Goal: Task Accomplishment & Management: Complete application form

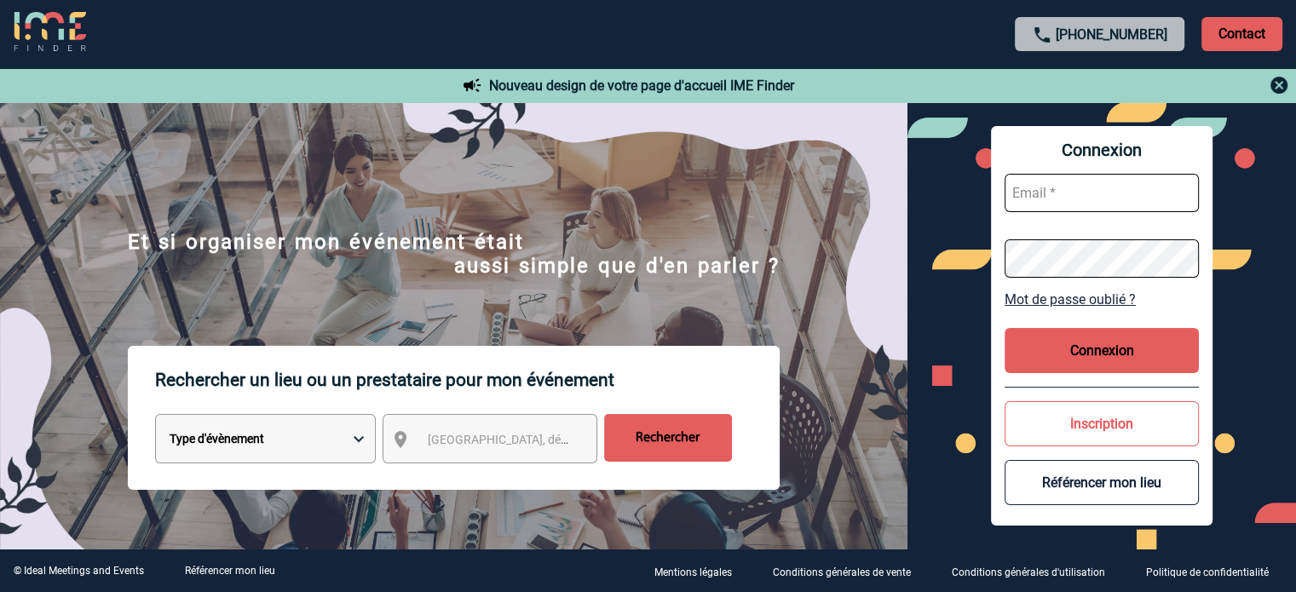
type input "cleborgne@ime-groupe.com"
click at [1112, 342] on button "Connexion" at bounding box center [1102, 350] width 194 height 45
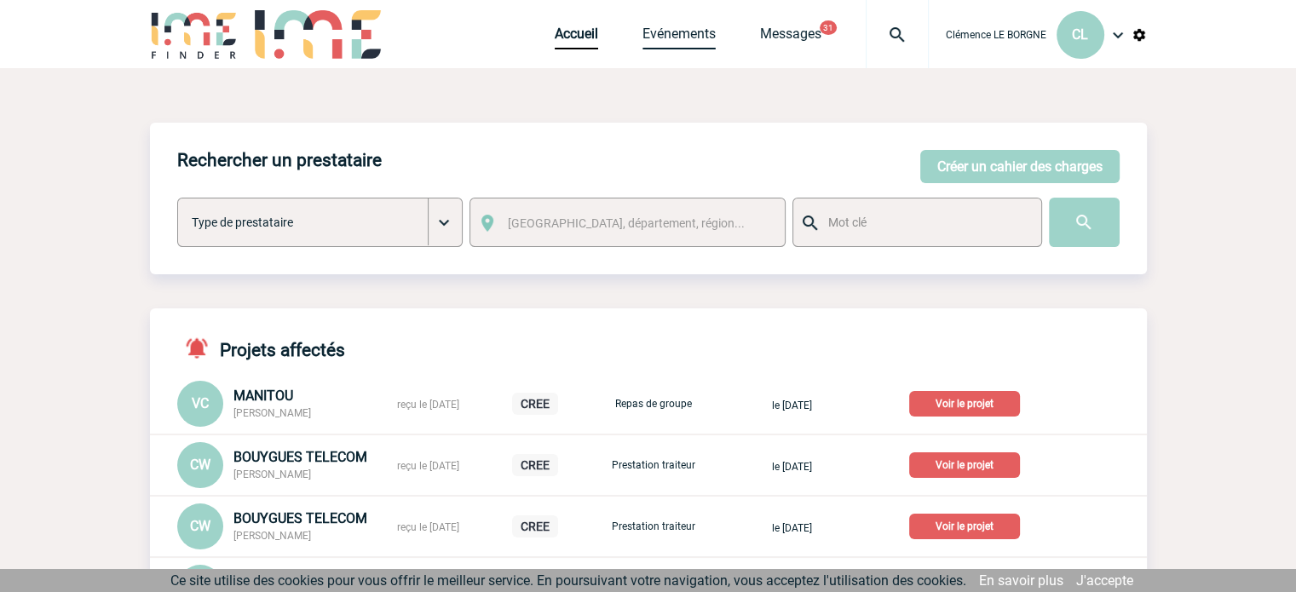
click at [674, 33] on link "Evénements" at bounding box center [679, 38] width 73 height 24
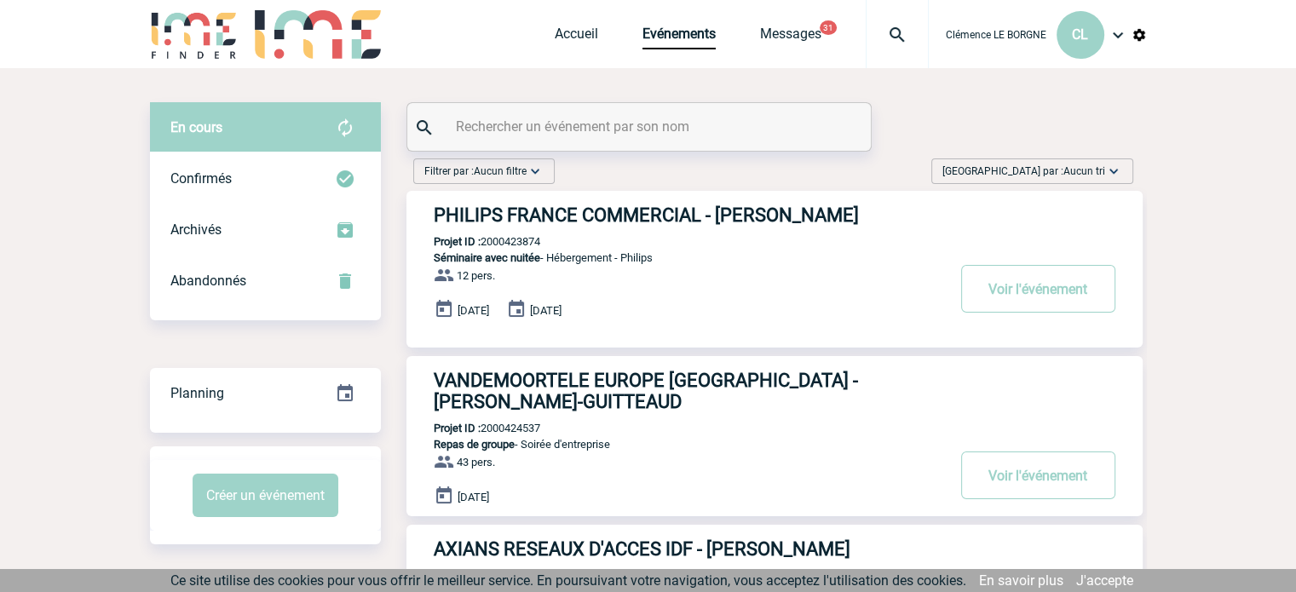
click at [1036, 170] on span "Trier par : Aucun tri" at bounding box center [1024, 171] width 163 height 17
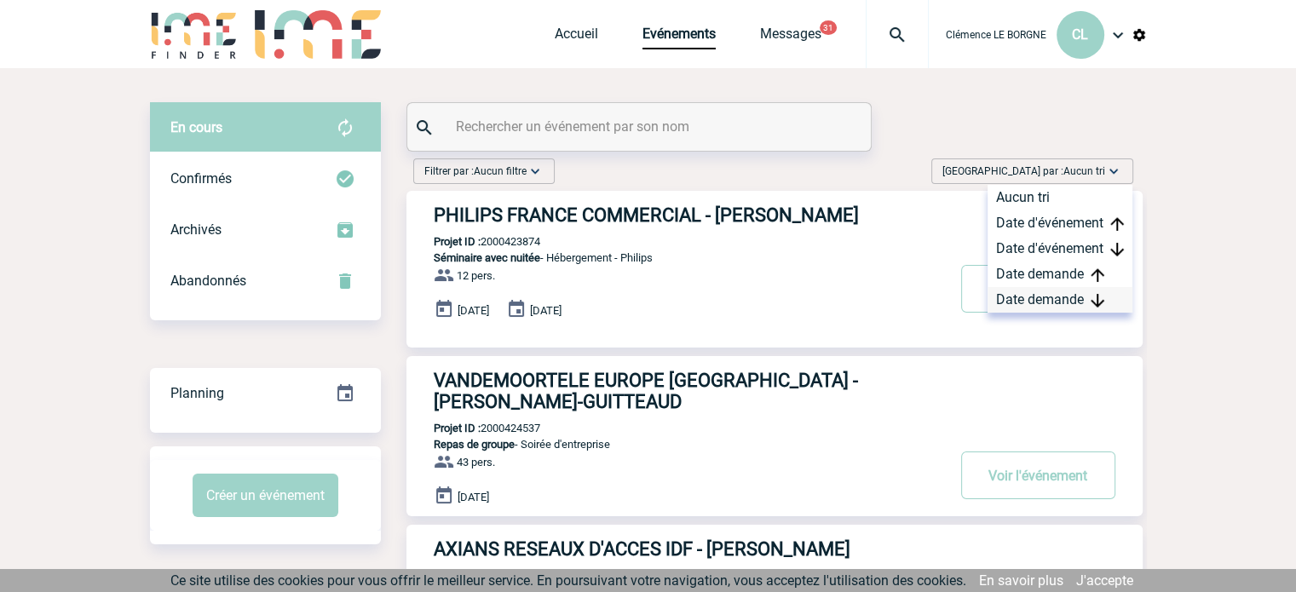
click at [1075, 289] on div "Date demande" at bounding box center [1060, 300] width 145 height 26
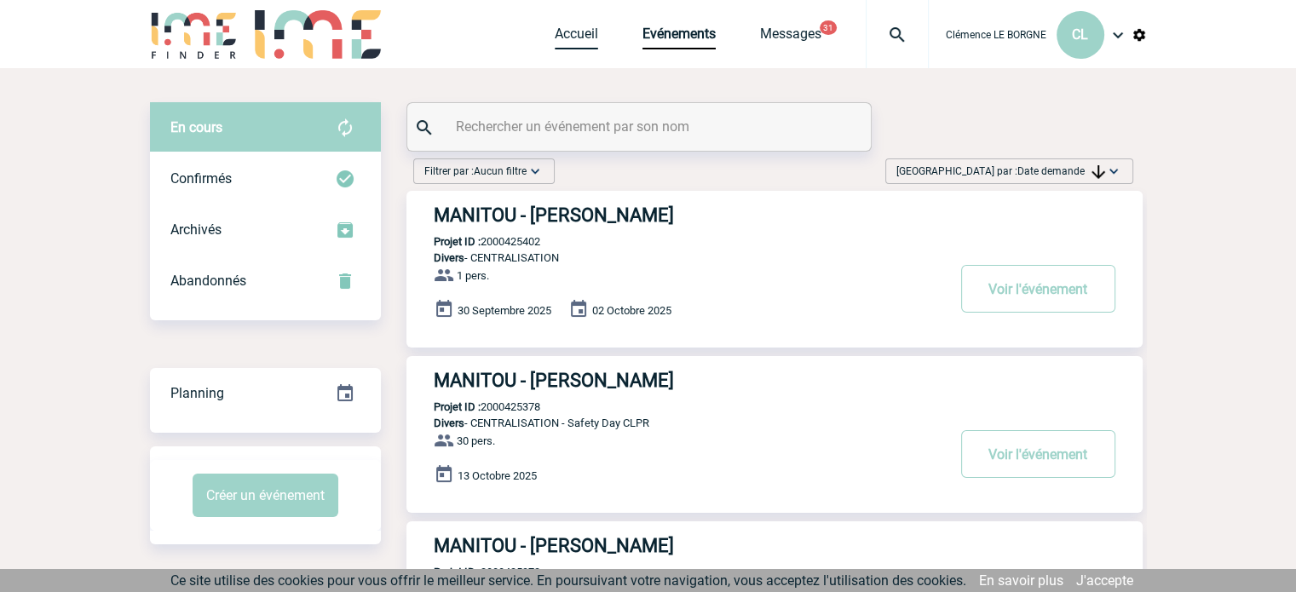
click at [584, 39] on link "Accueil" at bounding box center [576, 38] width 43 height 24
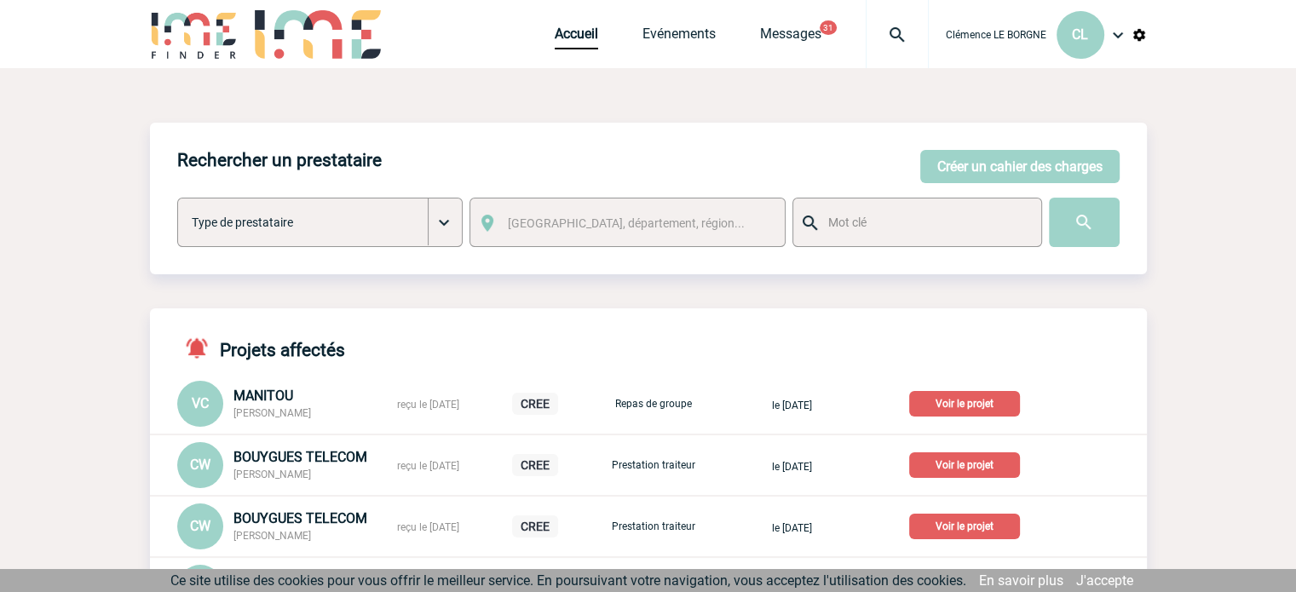
click at [997, 162] on button "Créer un cahier des charges" at bounding box center [1020, 166] width 199 height 33
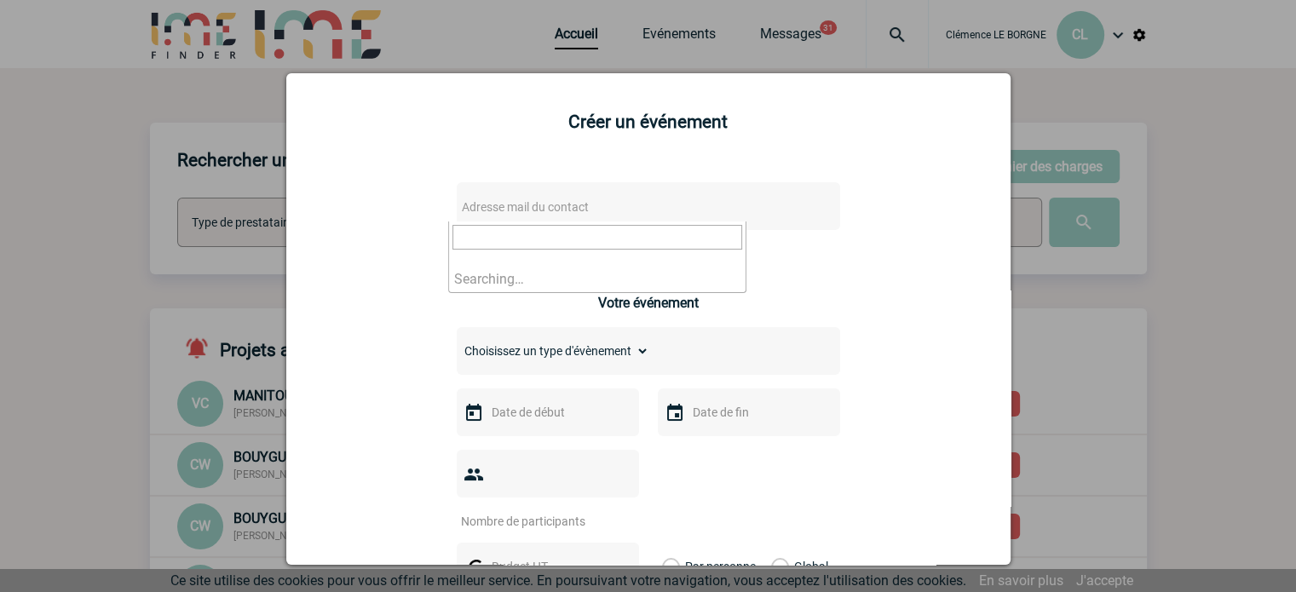
click at [514, 199] on span "Adresse mail du contact" at bounding box center [604, 207] width 298 height 24
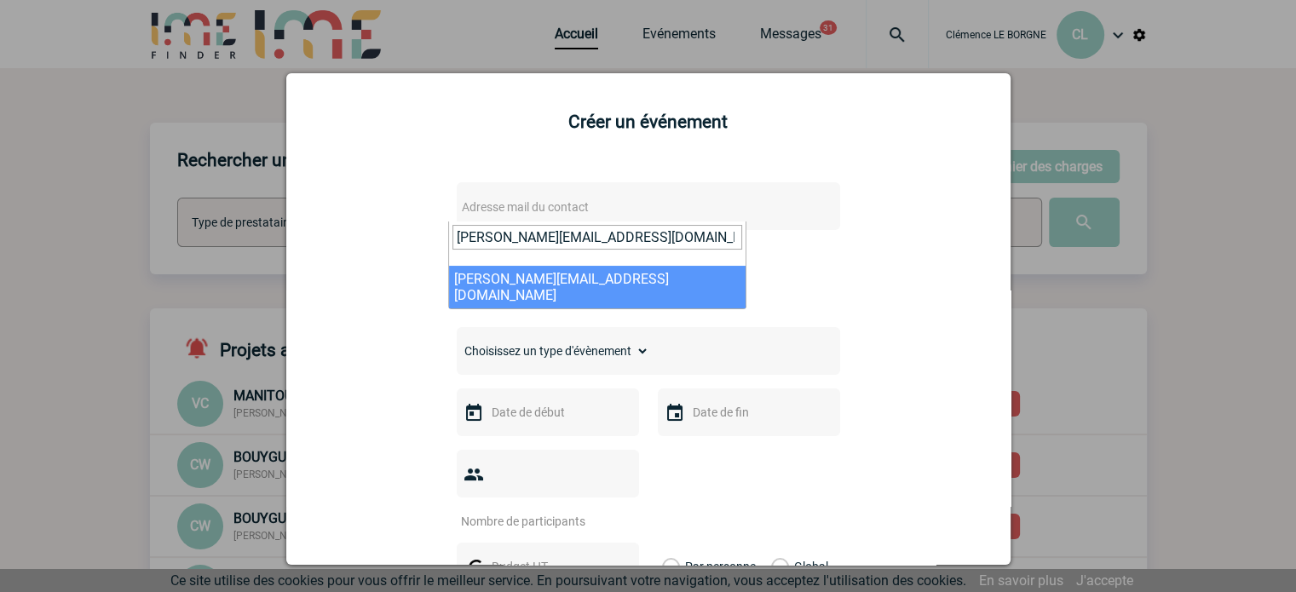
type input "laurence.barthou-cece@gan.fr"
select select "128051"
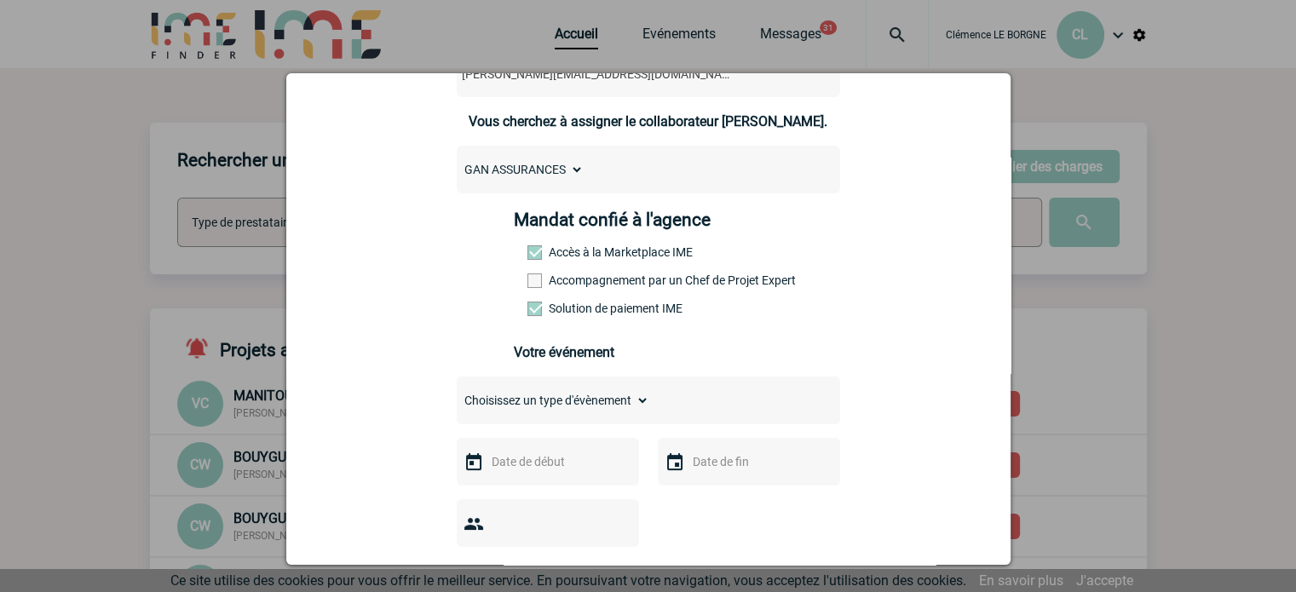
scroll to position [256, 0]
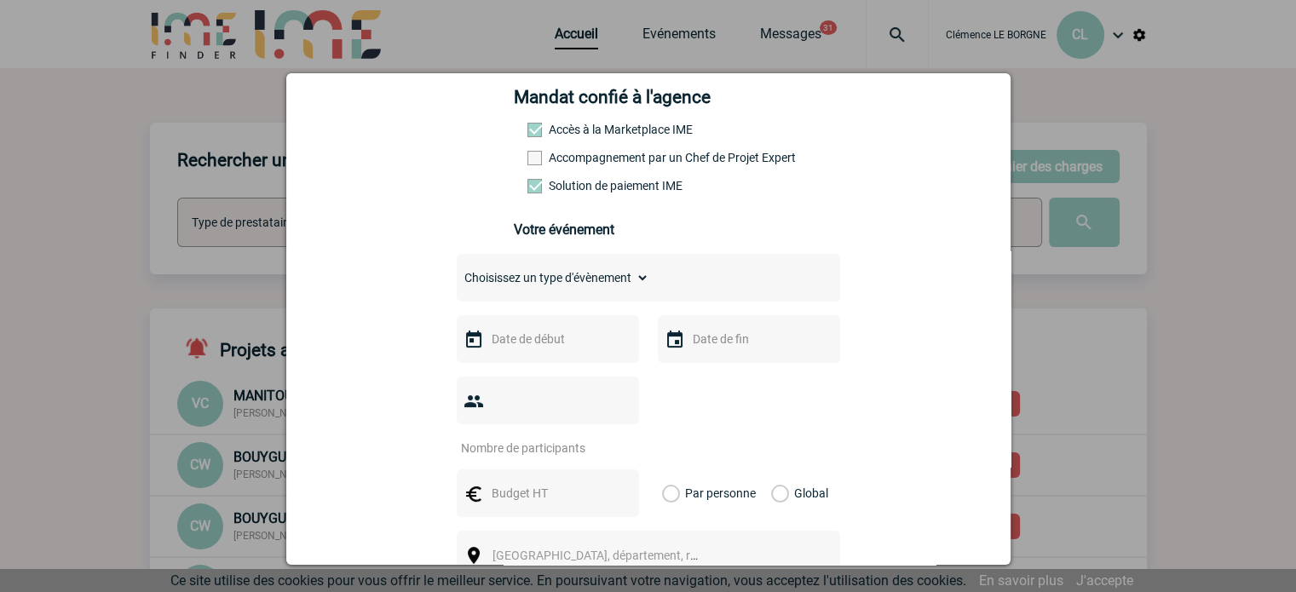
click at [592, 290] on select "Choisissez un type d'évènement Séminaire avec nuitée Séminaire sans nuitée Repa…" at bounding box center [553, 278] width 193 height 24
select select "1"
click at [457, 271] on select "Choisissez un type d'évènement Séminaire avec nuitée Séminaire sans nuitée Repa…" at bounding box center [553, 278] width 193 height 24
click at [531, 349] on input "text" at bounding box center [547, 339] width 118 height 22
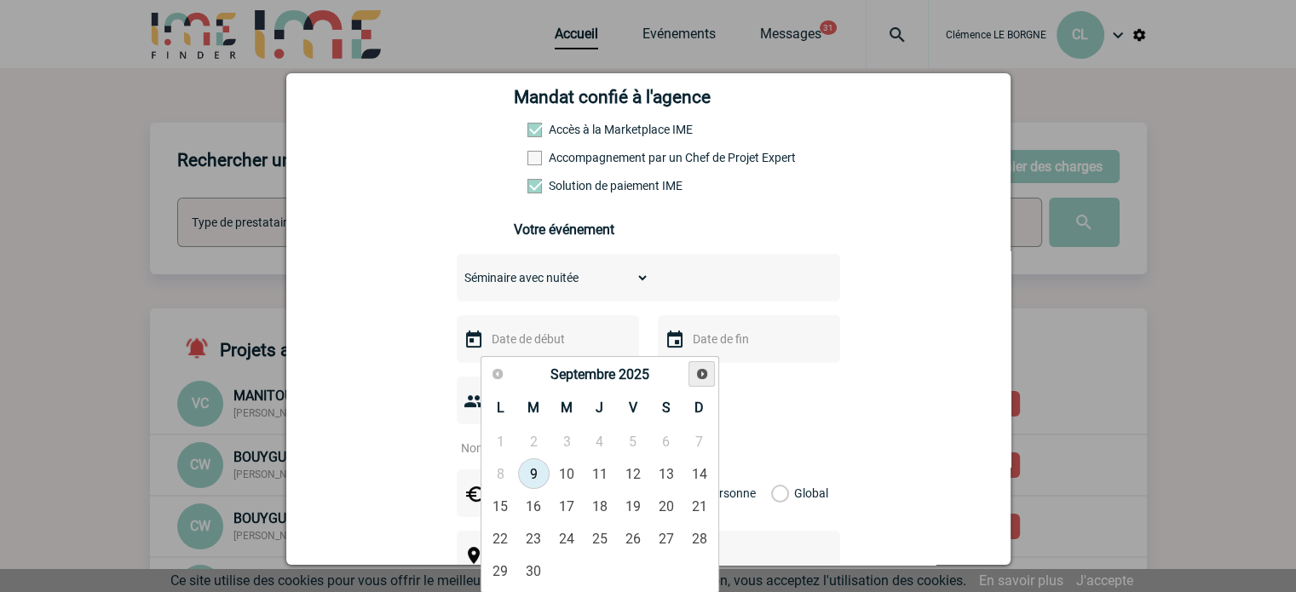
click at [698, 381] on link "Suivant" at bounding box center [702, 374] width 26 height 26
click at [693, 372] on link "Suivant" at bounding box center [702, 374] width 26 height 26
click at [592, 535] on link "22" at bounding box center [600, 538] width 32 height 31
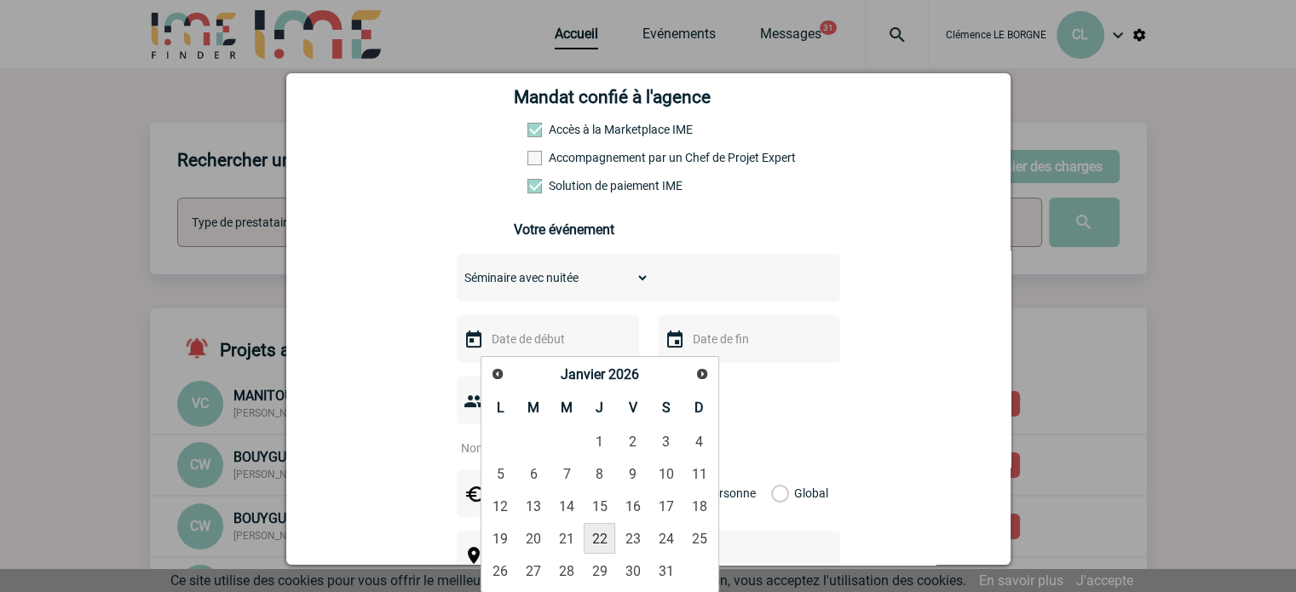
type input "22-01-2026"
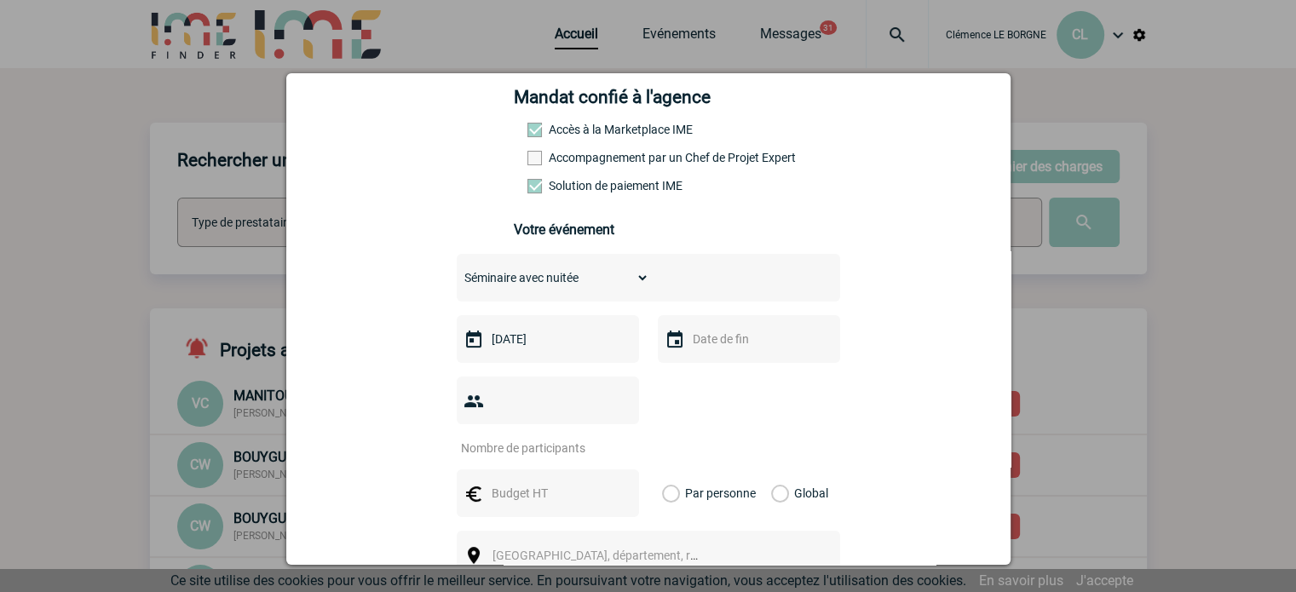
click at [719, 345] on input "text" at bounding box center [748, 339] width 118 height 22
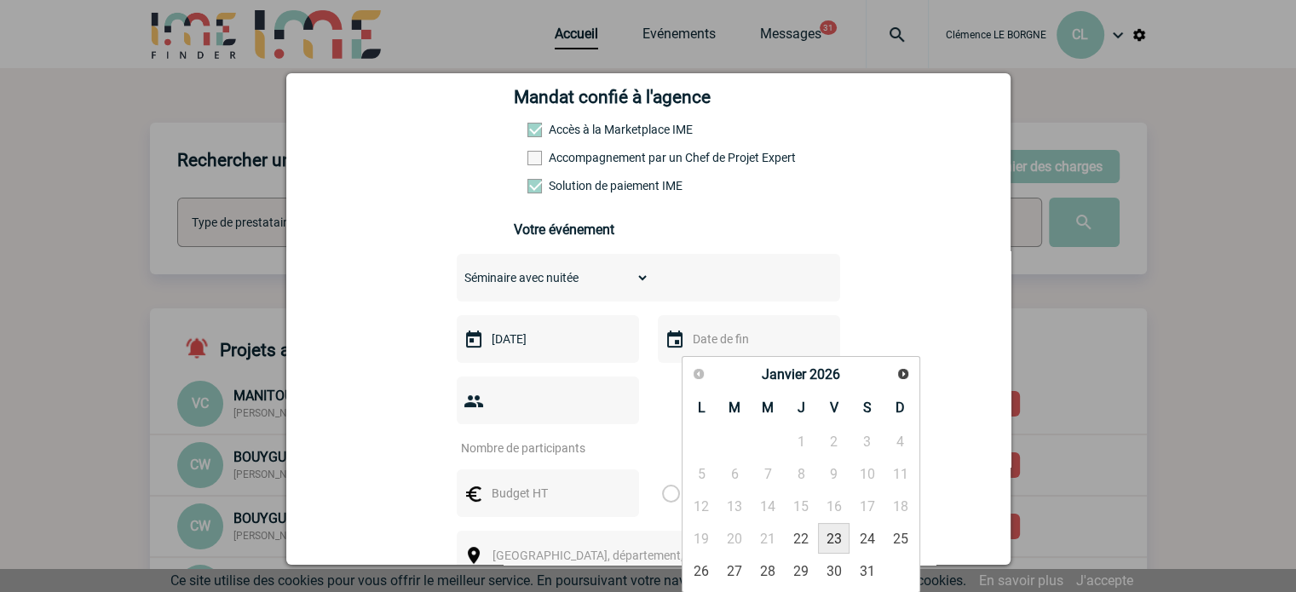
click at [832, 546] on link "23" at bounding box center [834, 538] width 32 height 31
type input "23-01-2026"
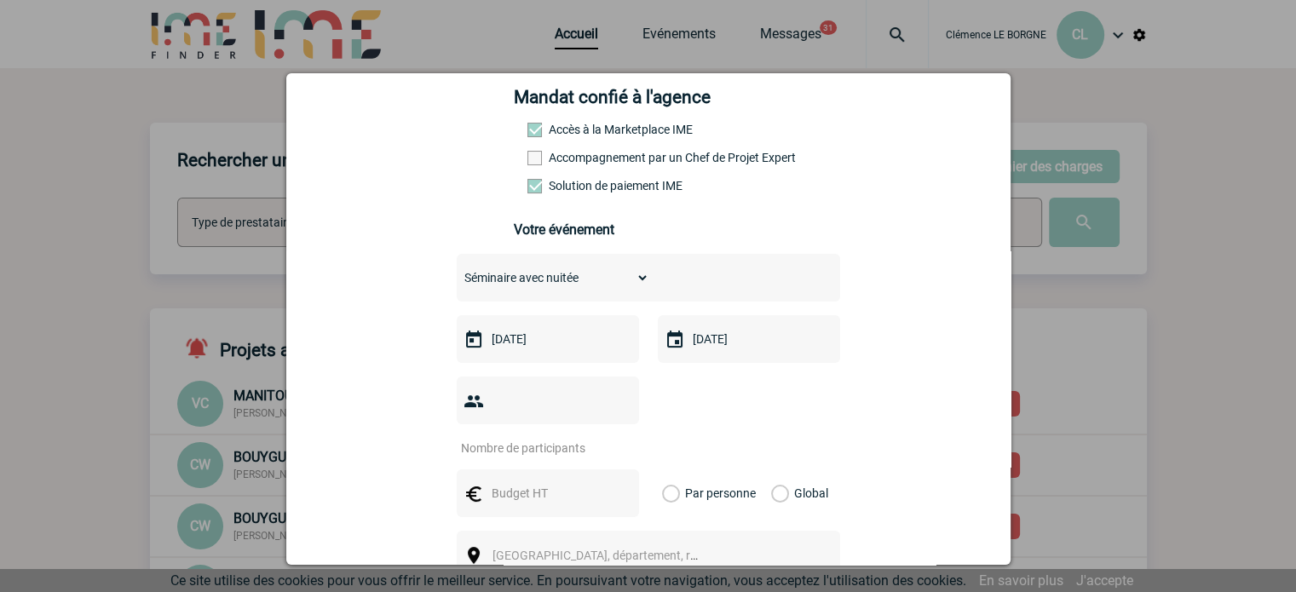
click at [566, 437] on input "number" at bounding box center [537, 448] width 160 height 22
type input "180"
click at [557, 470] on div at bounding box center [548, 494] width 182 height 48
click at [553, 482] on input "text" at bounding box center [547, 493] width 118 height 22
click at [546, 482] on input "text" at bounding box center [547, 493] width 118 height 22
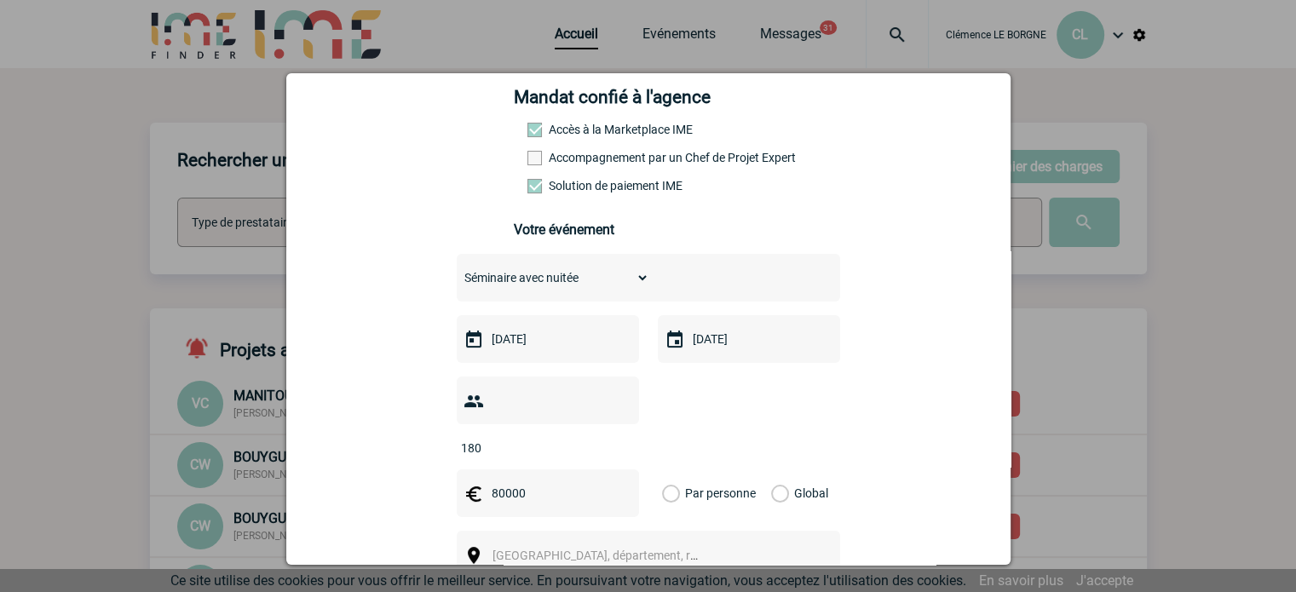
type input "80000"
click at [784, 470] on div "Global" at bounding box center [797, 494] width 57 height 48
click at [779, 470] on label "Global" at bounding box center [776, 494] width 11 height 48
click at [0, 0] on input "Global" at bounding box center [0, 0] width 0 height 0
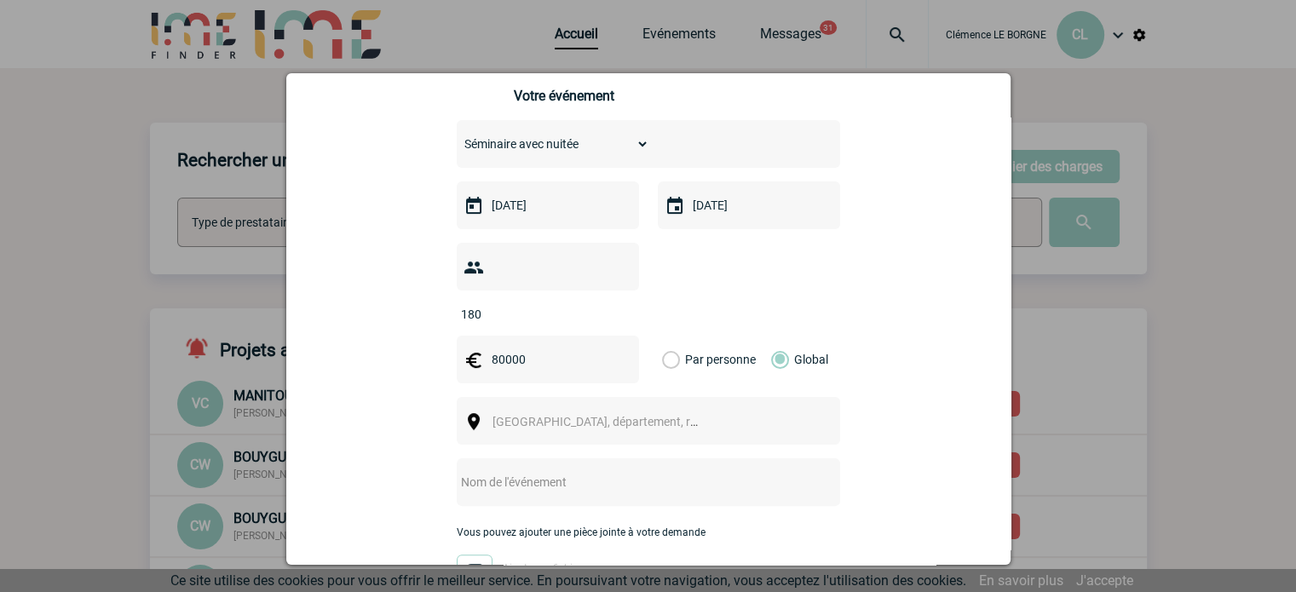
scroll to position [511, 0]
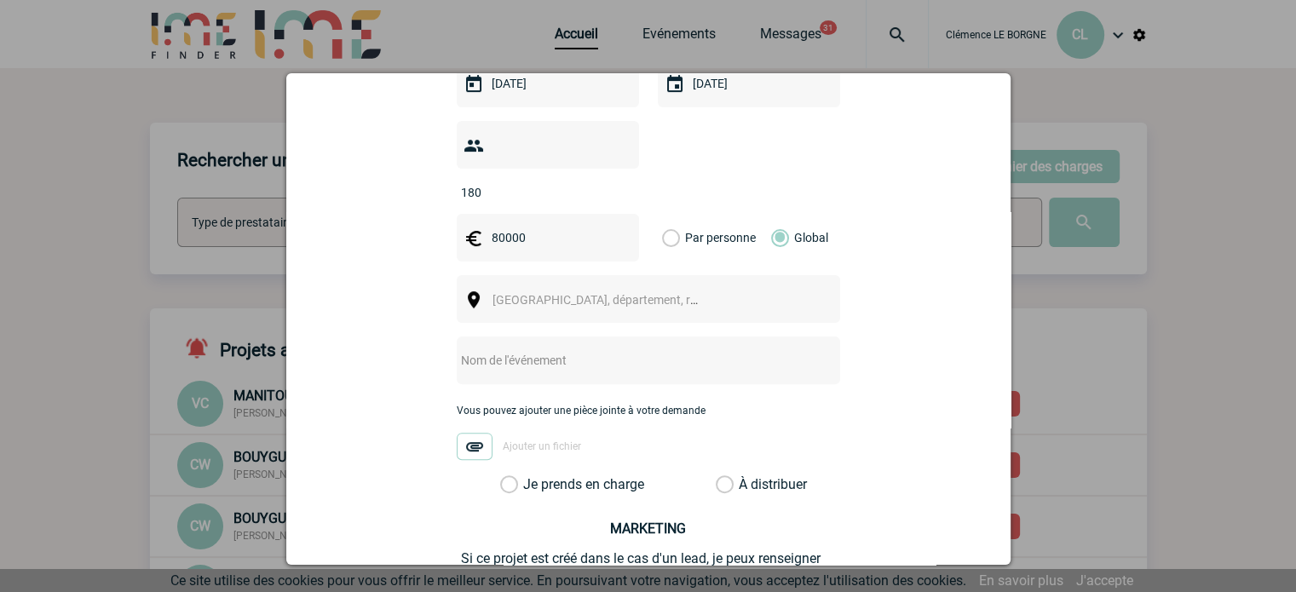
click at [553, 293] on span "Ville, département, région..." at bounding box center [611, 300] width 237 height 14
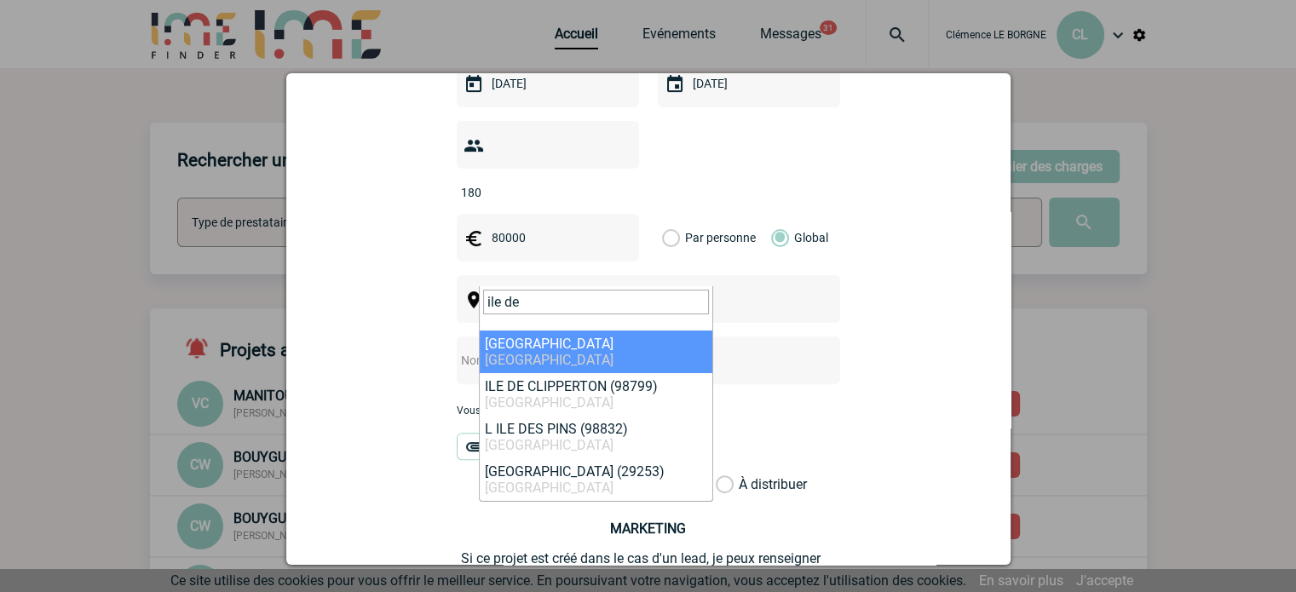
type input "ile de"
select select "2"
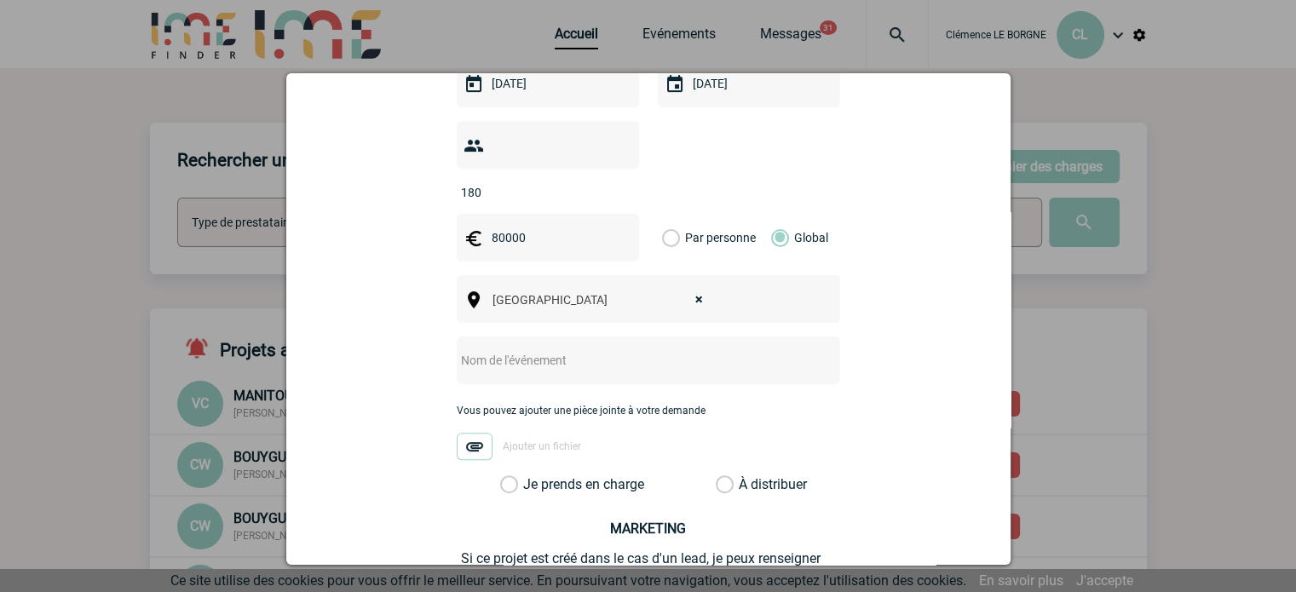
click at [573, 349] on input "text" at bounding box center [626, 360] width 338 height 22
type input "Séminaire avec nuitée"
drag, startPoint x: 349, startPoint y: 384, endPoint x: 355, endPoint y: 393, distance: 10.4
click at [349, 388] on div "laurence.barthou-cece@gan.fr laurence.barthou-cece@gan.fr Vous cherchez à assig…" at bounding box center [649, 186] width 682 height 1062
drag, startPoint x: 535, startPoint y: 453, endPoint x: 562, endPoint y: 448, distance: 27.1
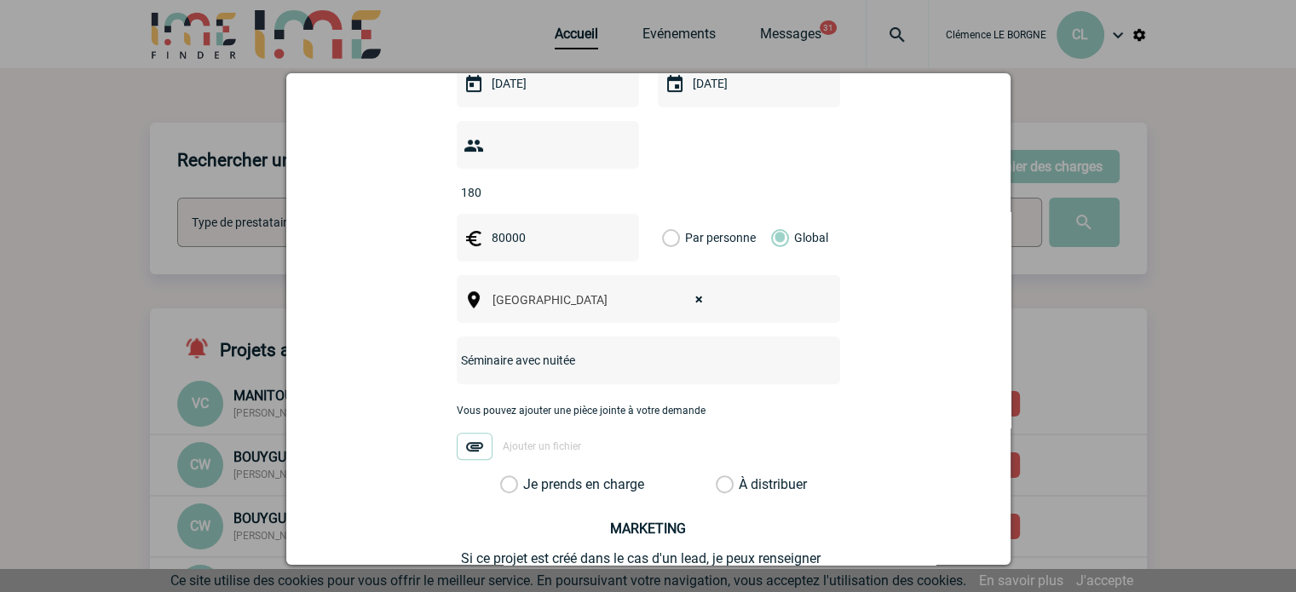
click at [529, 476] on label "Je prends en charge" at bounding box center [514, 484] width 29 height 17
click at [0, 0] on input "Je prends en charge" at bounding box center [0, 0] width 0 height 0
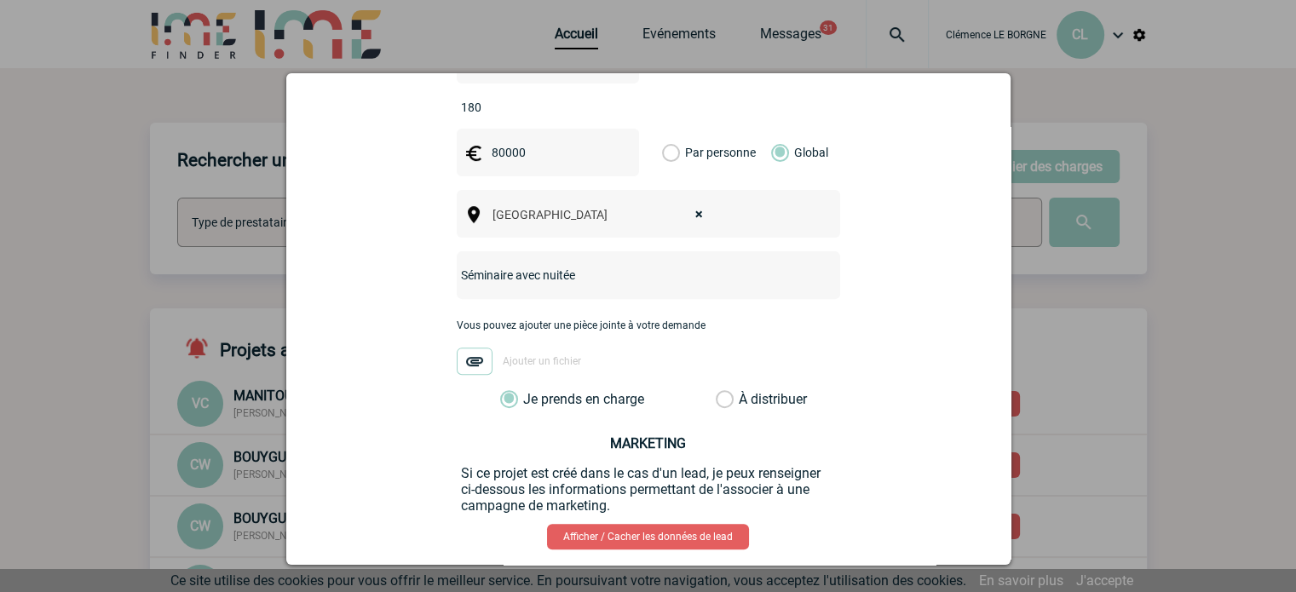
scroll to position [663, 0]
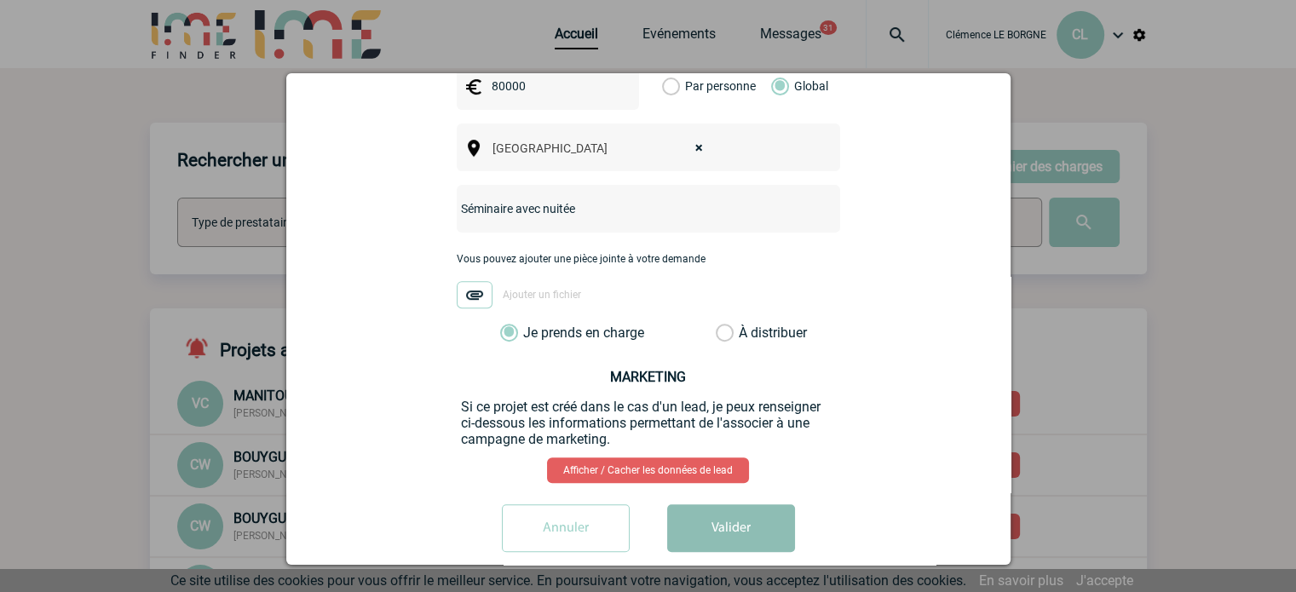
click at [729, 505] on button "Valider" at bounding box center [731, 529] width 128 height 48
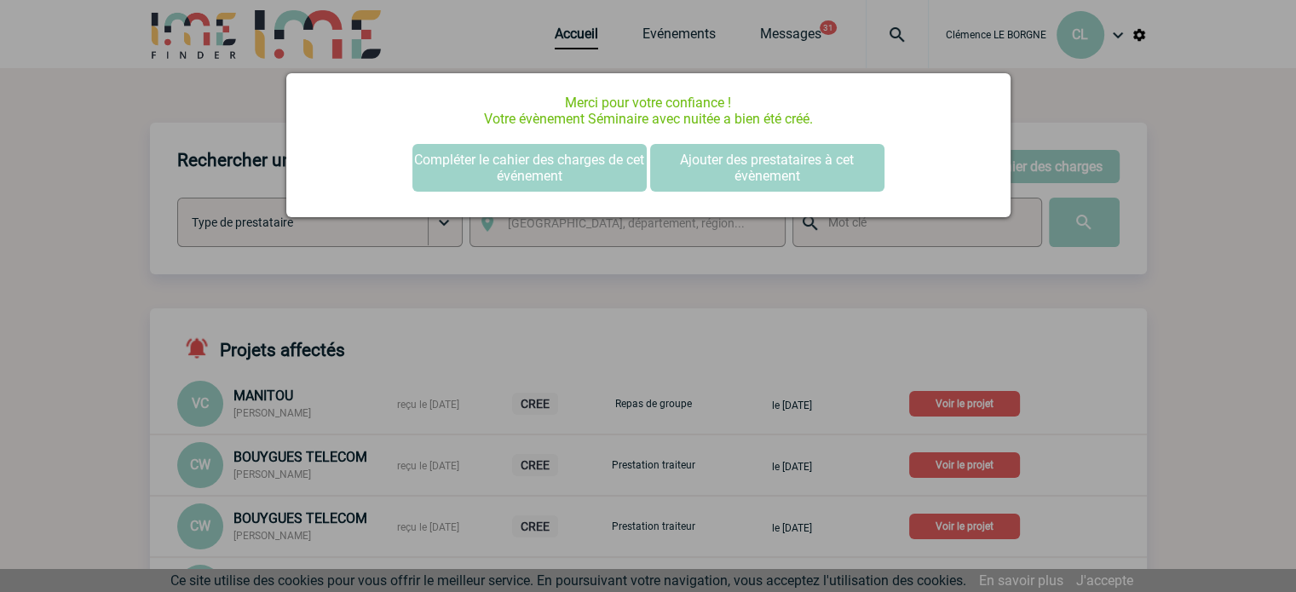
scroll to position [0, 0]
click at [1152, 368] on div at bounding box center [648, 296] width 1296 height 592
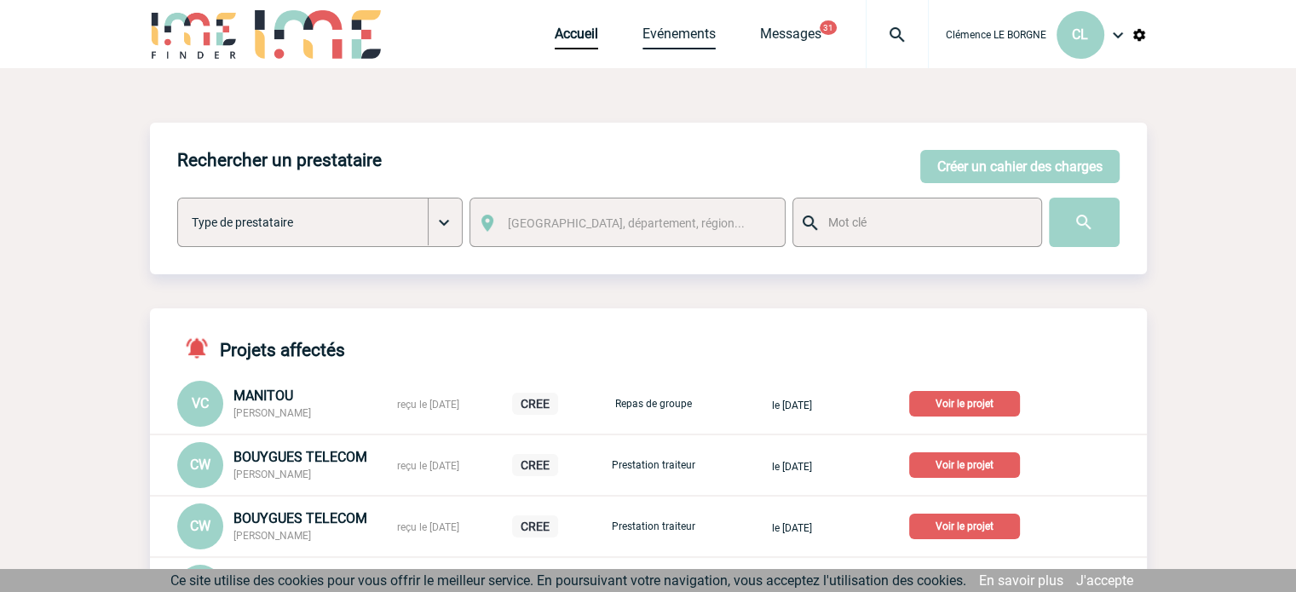
click at [679, 37] on link "Evénements" at bounding box center [679, 38] width 73 height 24
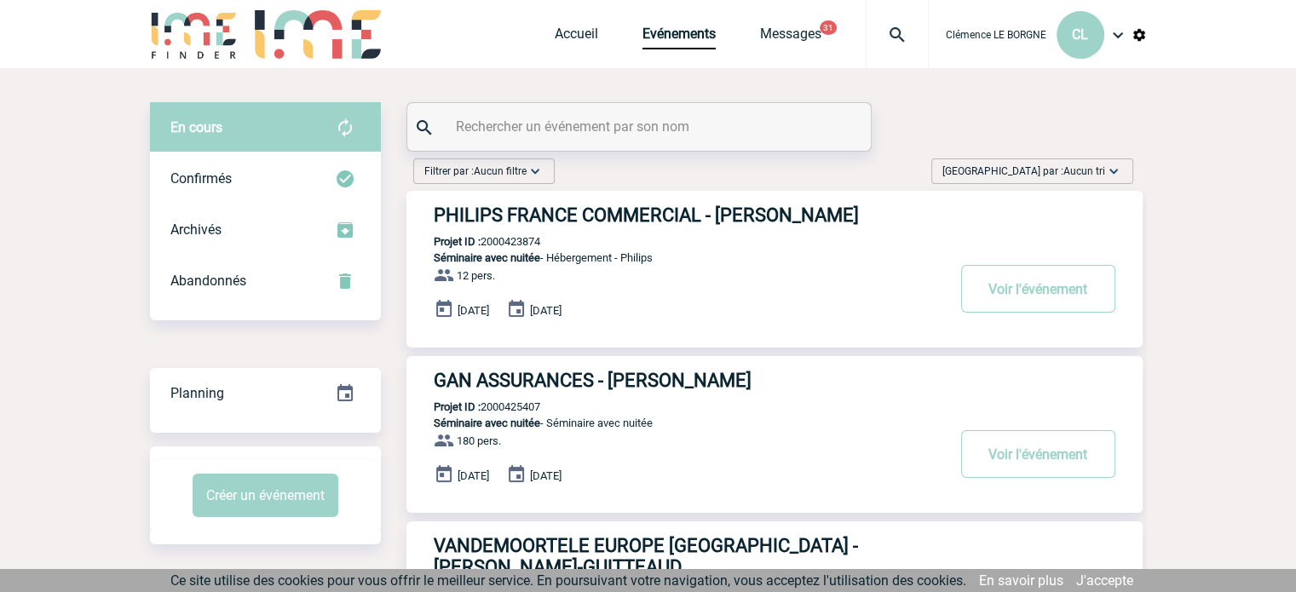
click at [1048, 170] on span "[GEOGRAPHIC_DATA] par : Aucun tri" at bounding box center [1024, 171] width 163 height 17
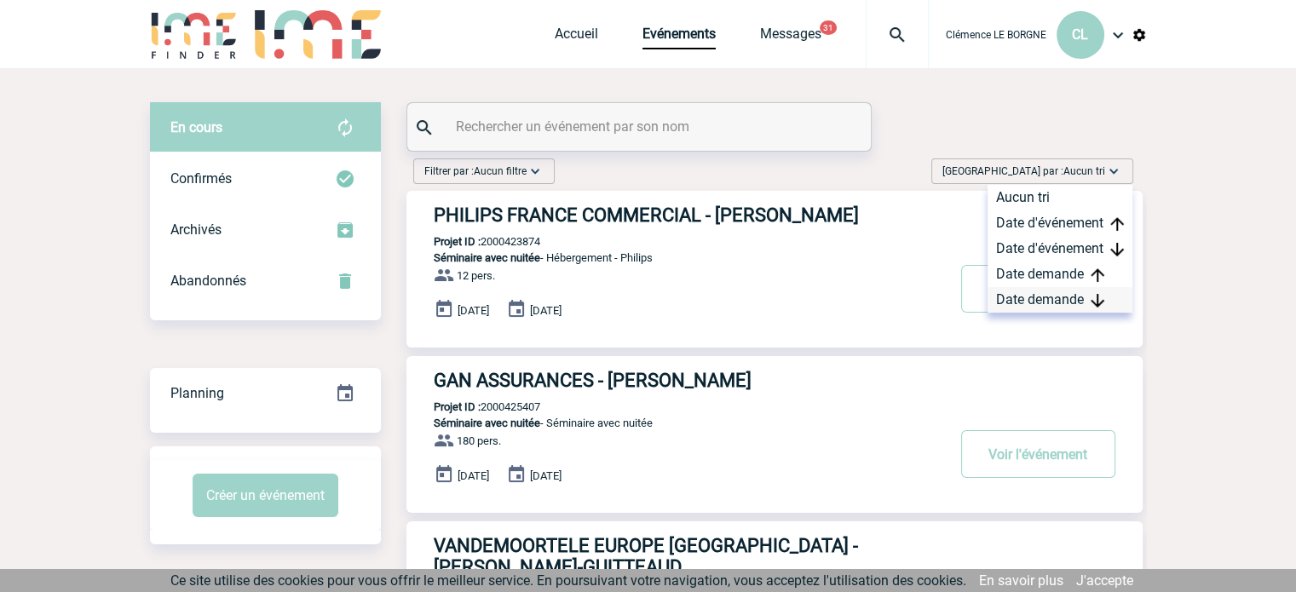
click at [1090, 292] on div "Date demande" at bounding box center [1060, 300] width 145 height 26
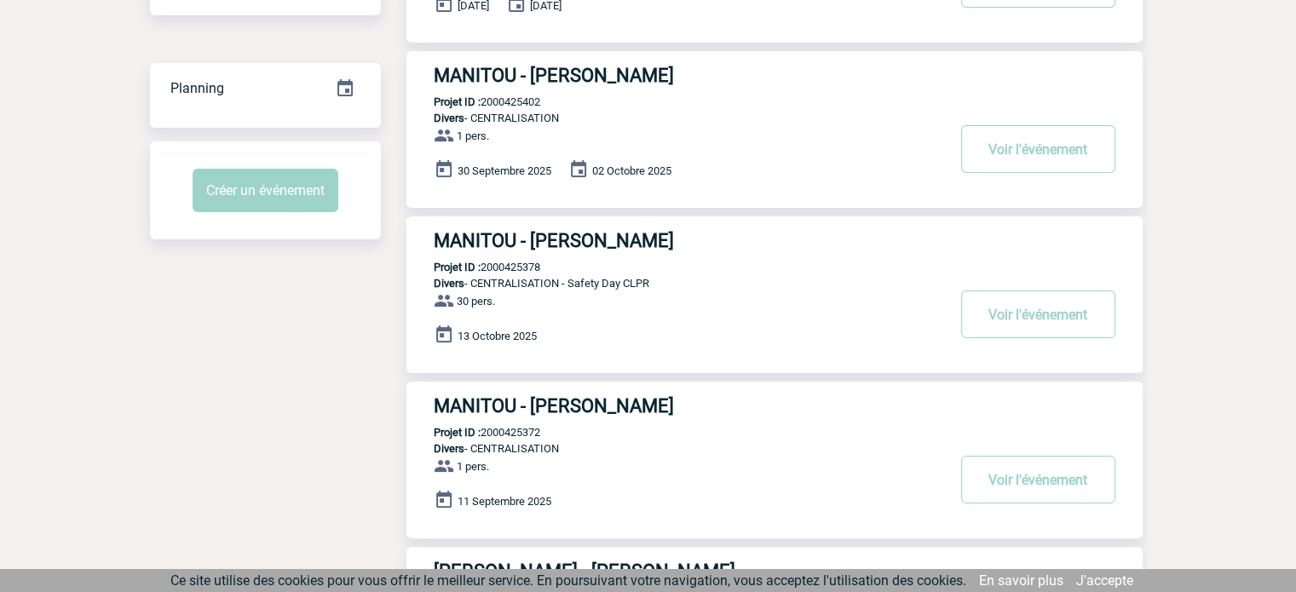
scroll to position [85, 0]
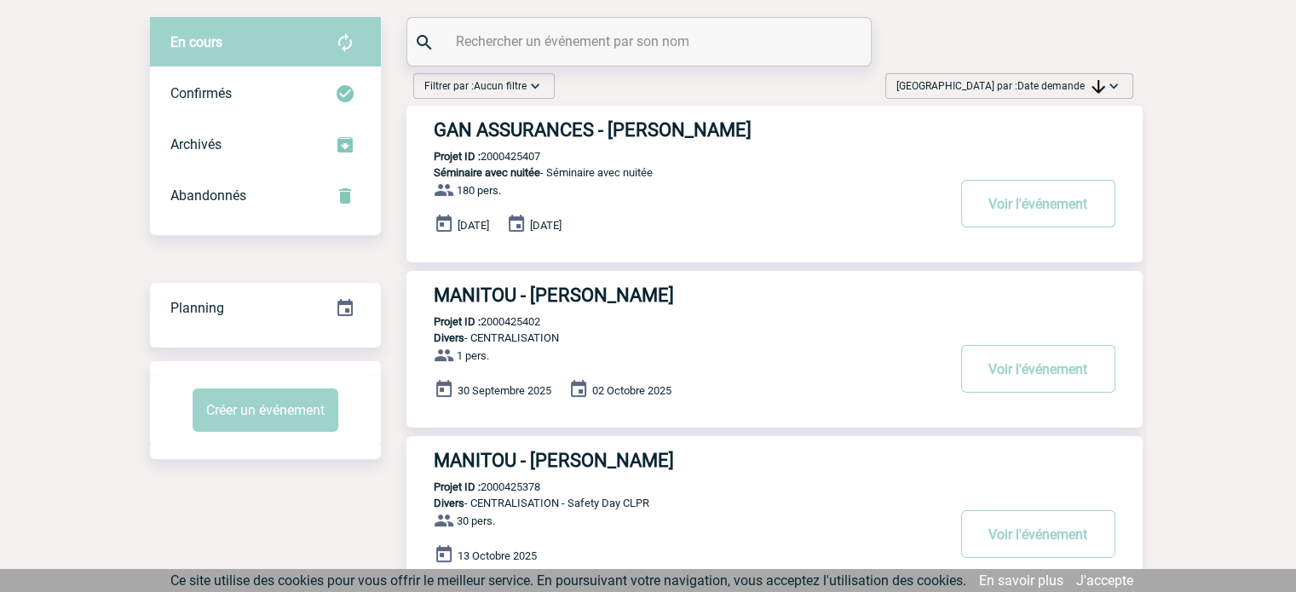
drag, startPoint x: 594, startPoint y: 138, endPoint x: 612, endPoint y: 137, distance: 17.9
click at [595, 138] on h3 "GAN ASSURANCES - [PERSON_NAME]" at bounding box center [689, 129] width 511 height 21
drag, startPoint x: 1054, startPoint y: 213, endPoint x: 902, endPoint y: 205, distance: 151.9
click at [1051, 213] on button "Voir l'événement" at bounding box center [1038, 204] width 154 height 48
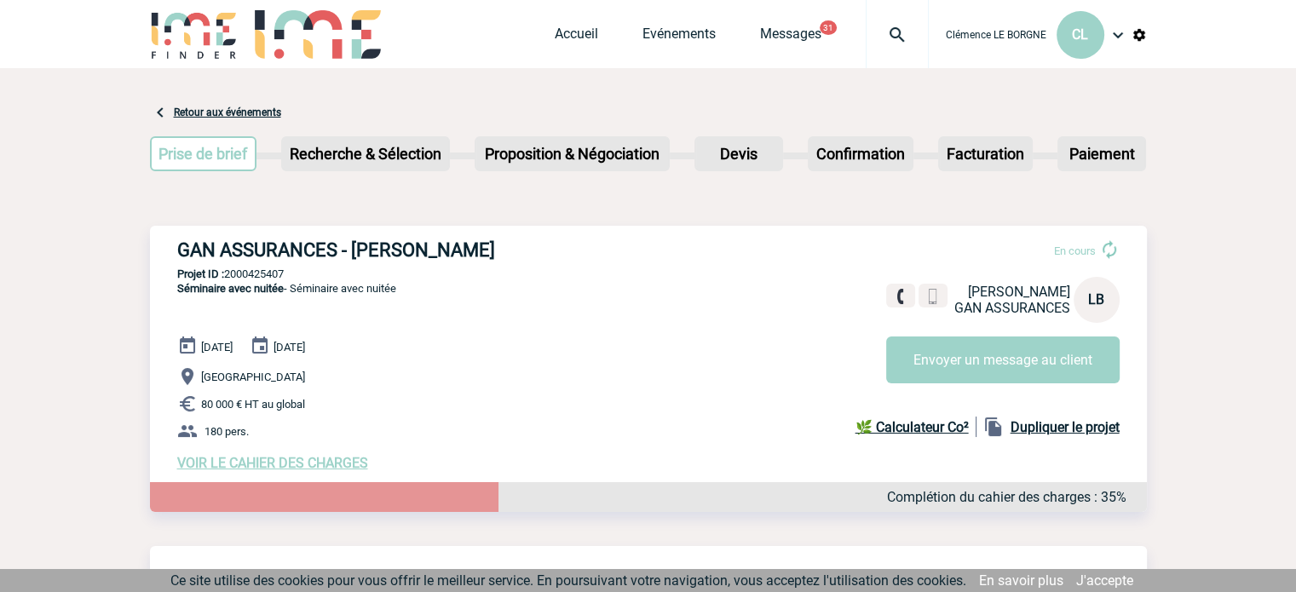
drag, startPoint x: 218, startPoint y: 248, endPoint x: 548, endPoint y: 229, distance: 330.4
click at [546, 228] on div "GAN ASSURANCES - Laurence BARTHOU En cours Laurence BARTHOU GAN ASSURANCES LB E…" at bounding box center [648, 355] width 997 height 259
drag, startPoint x: 227, startPoint y: 277, endPoint x: 318, endPoint y: 276, distance: 91.2
click at [318, 276] on p "Projet ID : 2000425407" at bounding box center [648, 274] width 997 height 13
copy p "2000425407"
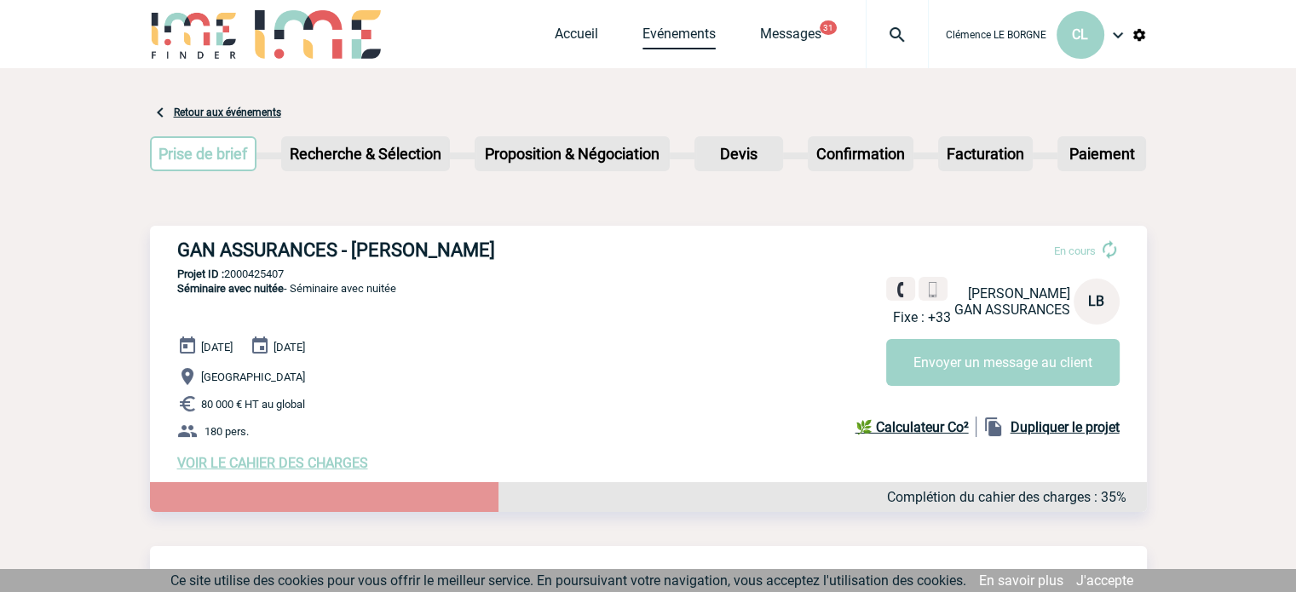
click at [674, 38] on link "Evénements" at bounding box center [679, 38] width 73 height 24
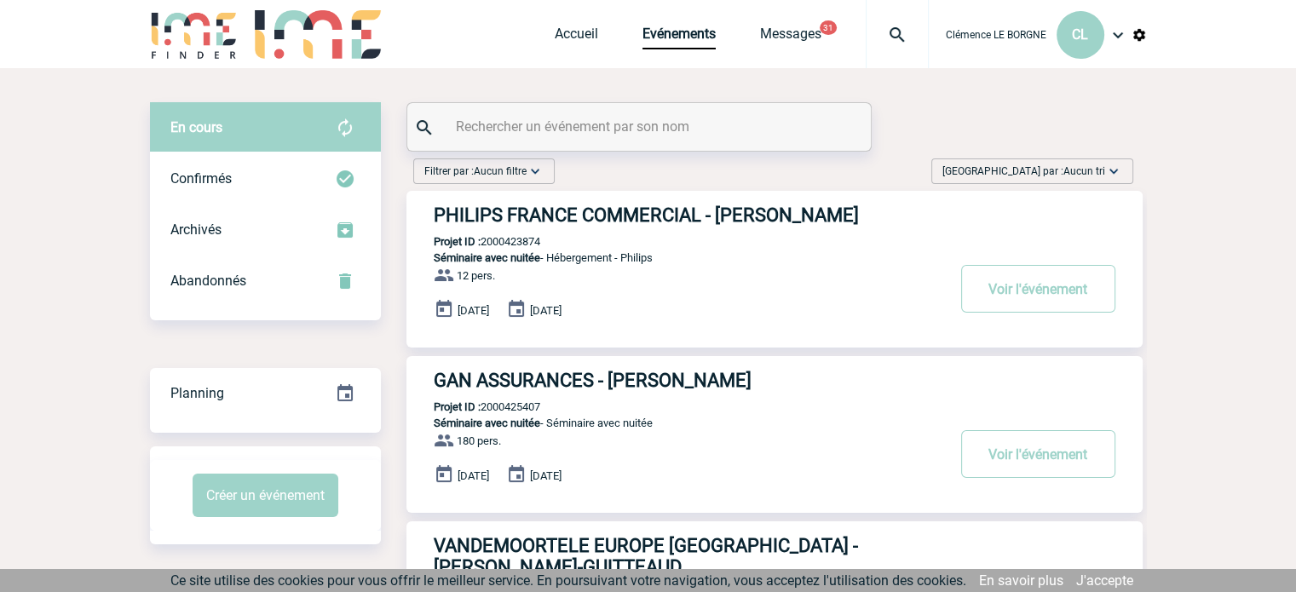
click at [662, 115] on input "text" at bounding box center [641, 126] width 379 height 25
paste input "2000424439"
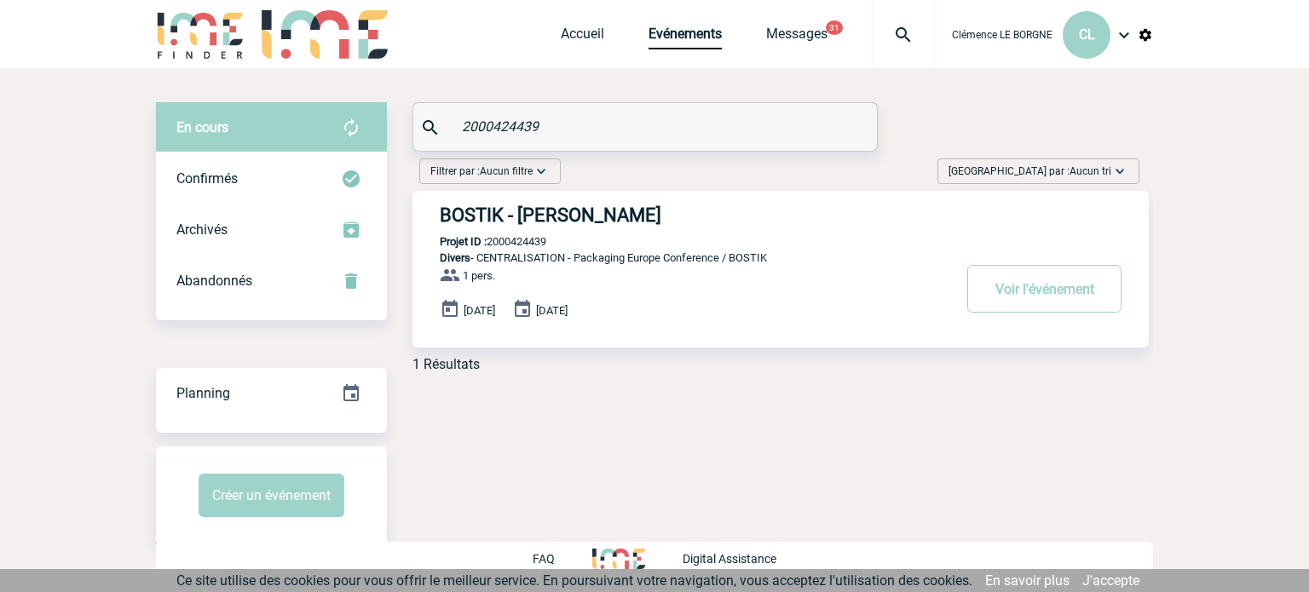
type input "2000424439"
